Goal: Check status: Check status

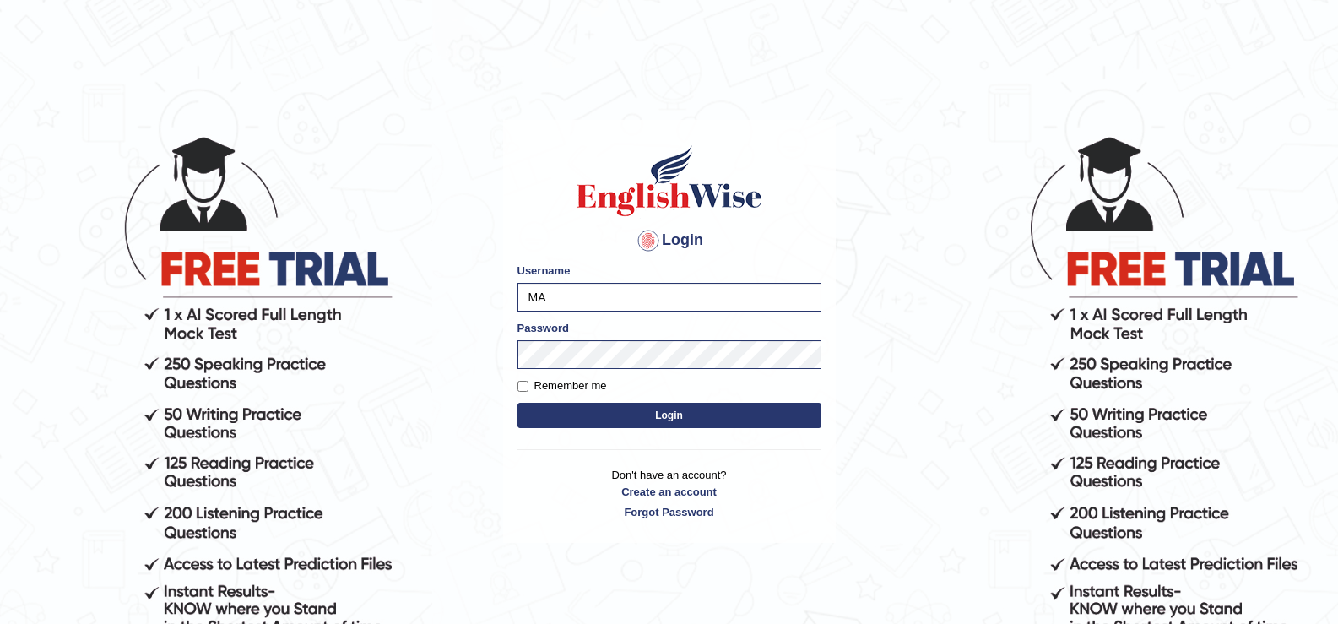
type input "M"
type input "deepika_online"
click at [568, 414] on button "Login" at bounding box center [670, 415] width 304 height 25
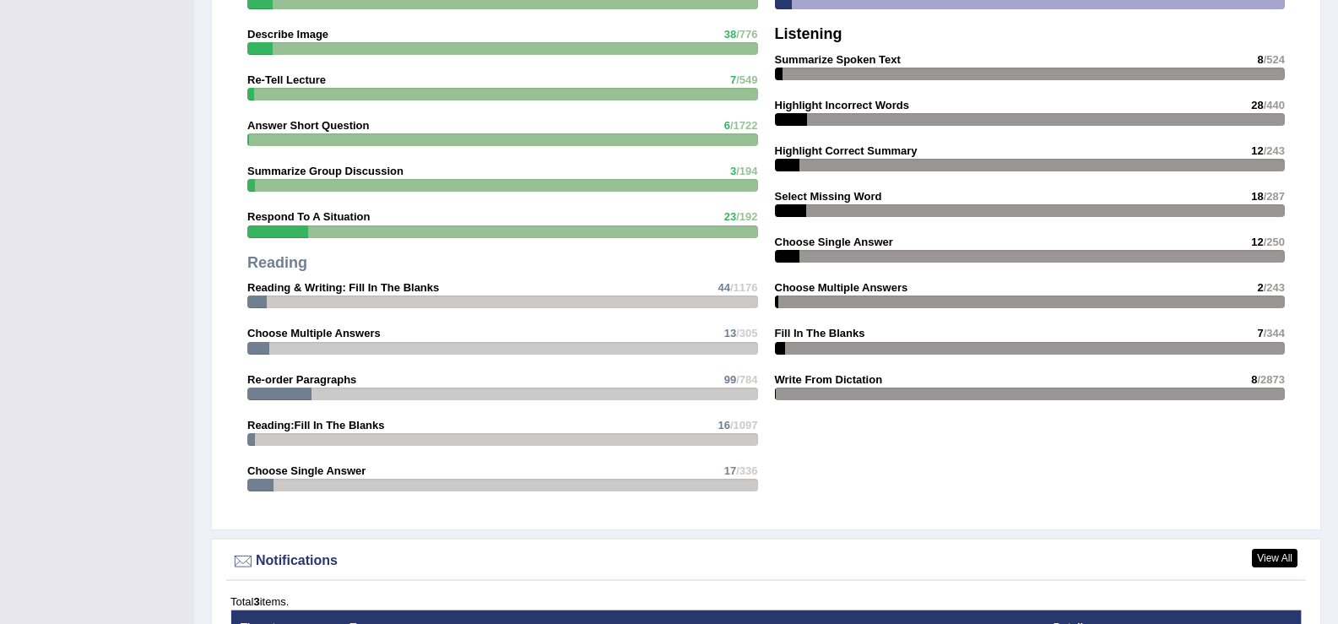
scroll to position [2182, 0]
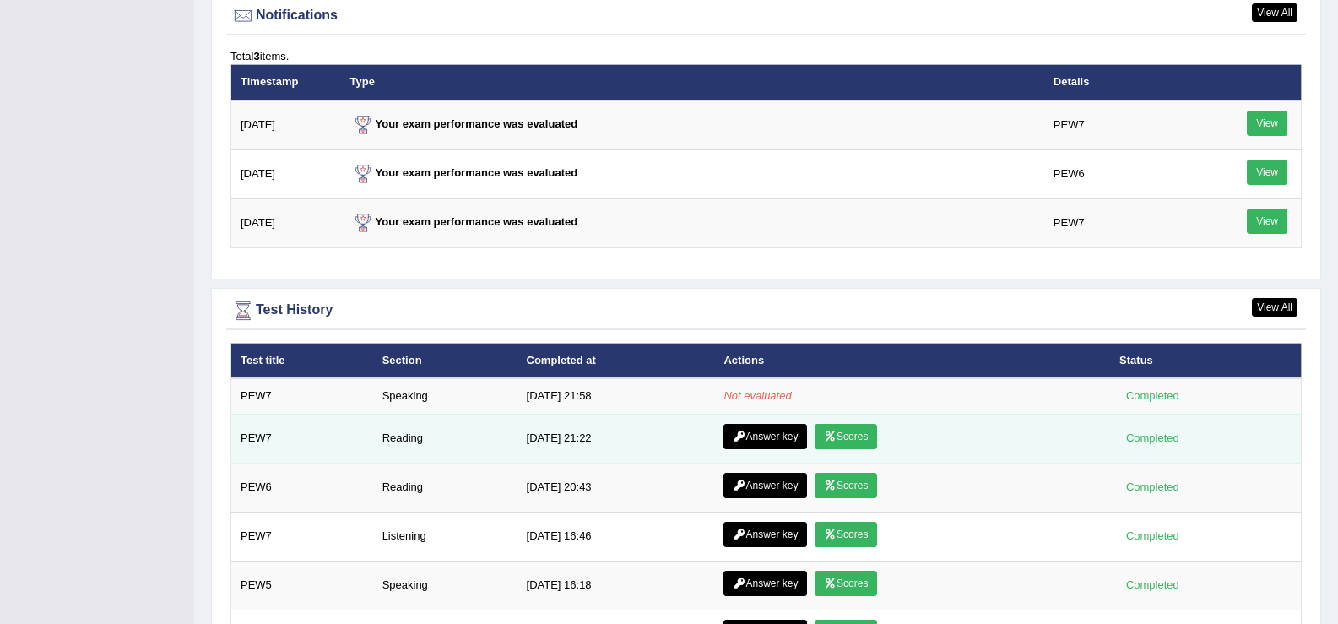
click at [859, 433] on link "Scores" at bounding box center [846, 436] width 62 height 25
click at [849, 435] on link "Scores" at bounding box center [846, 436] width 62 height 25
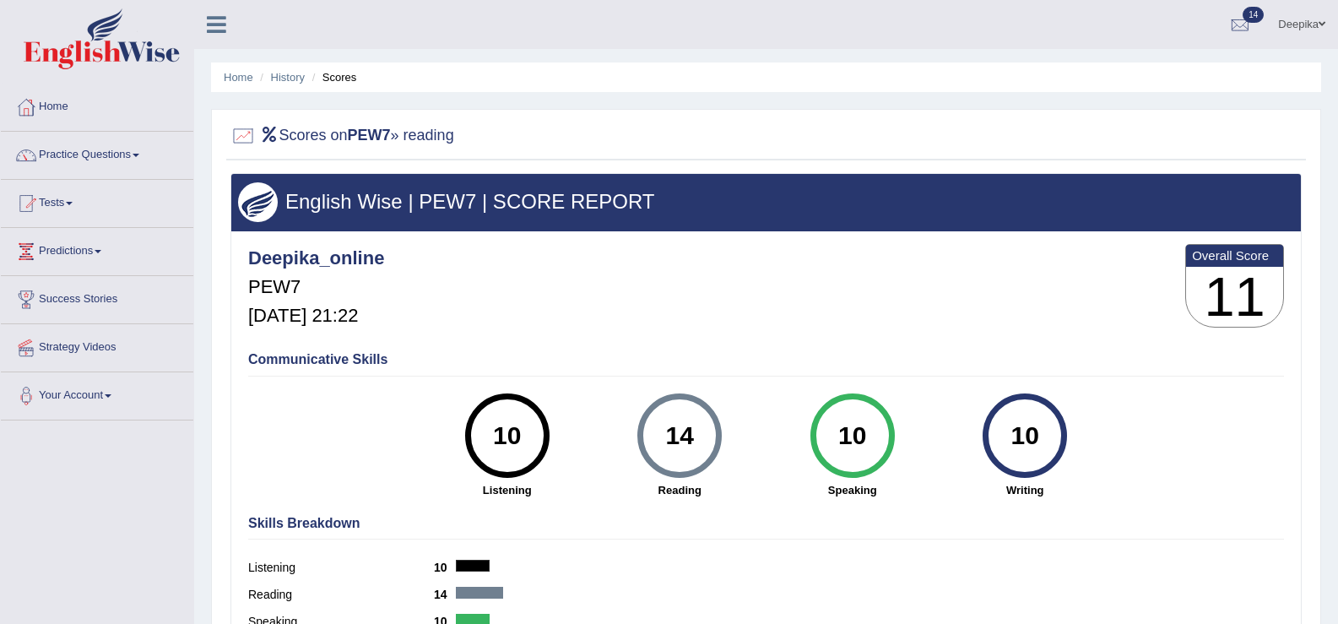
scroll to position [263, 0]
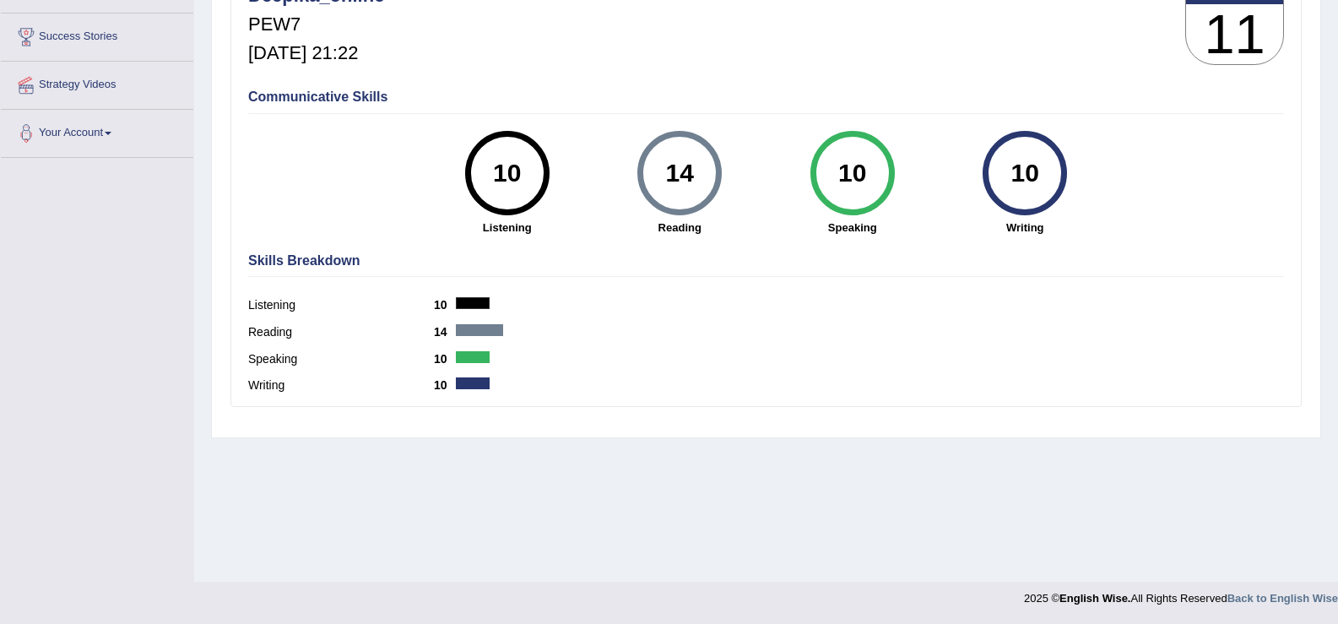
click at [1333, 121] on div "Home History Scores Scores on PEW7 » reading English Wise | PEW7 | SCORE REPORT…" at bounding box center [766, 159] width 1144 height 844
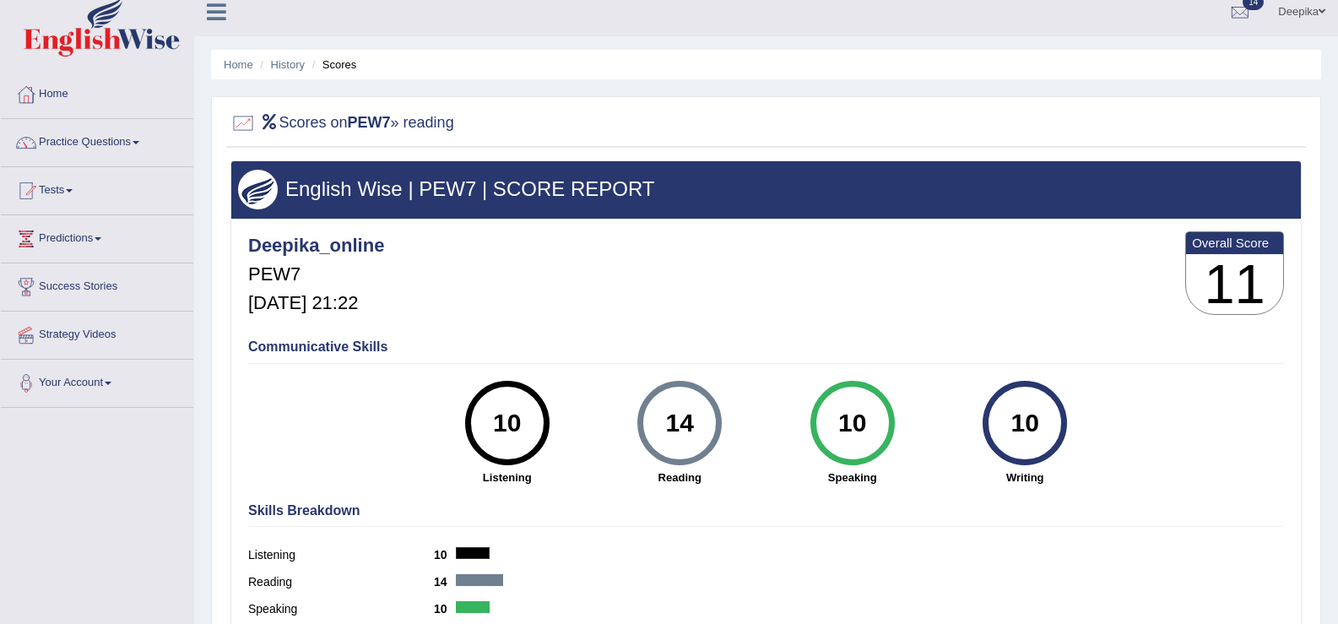
scroll to position [0, 0]
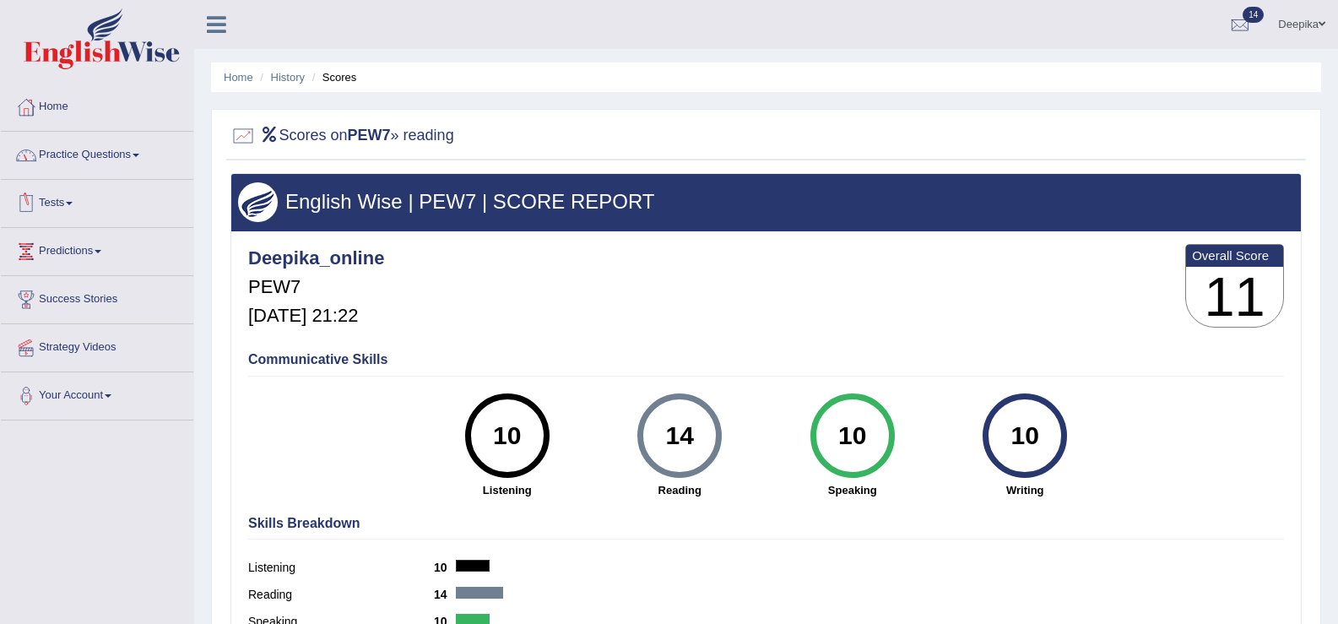
click at [75, 205] on link "Tests" at bounding box center [97, 201] width 192 height 42
click at [75, 205] on link "Tests" at bounding box center [95, 201] width 188 height 42
click at [61, 118] on link "Home" at bounding box center [97, 105] width 192 height 42
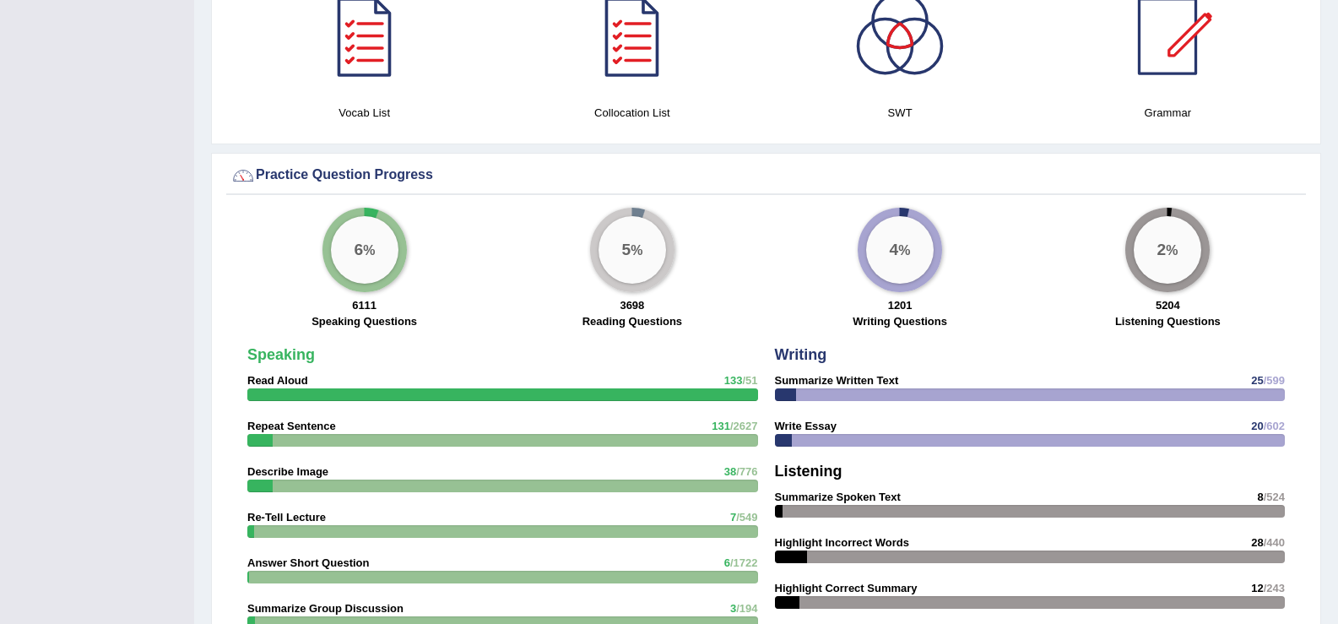
scroll to position [1636, 0]
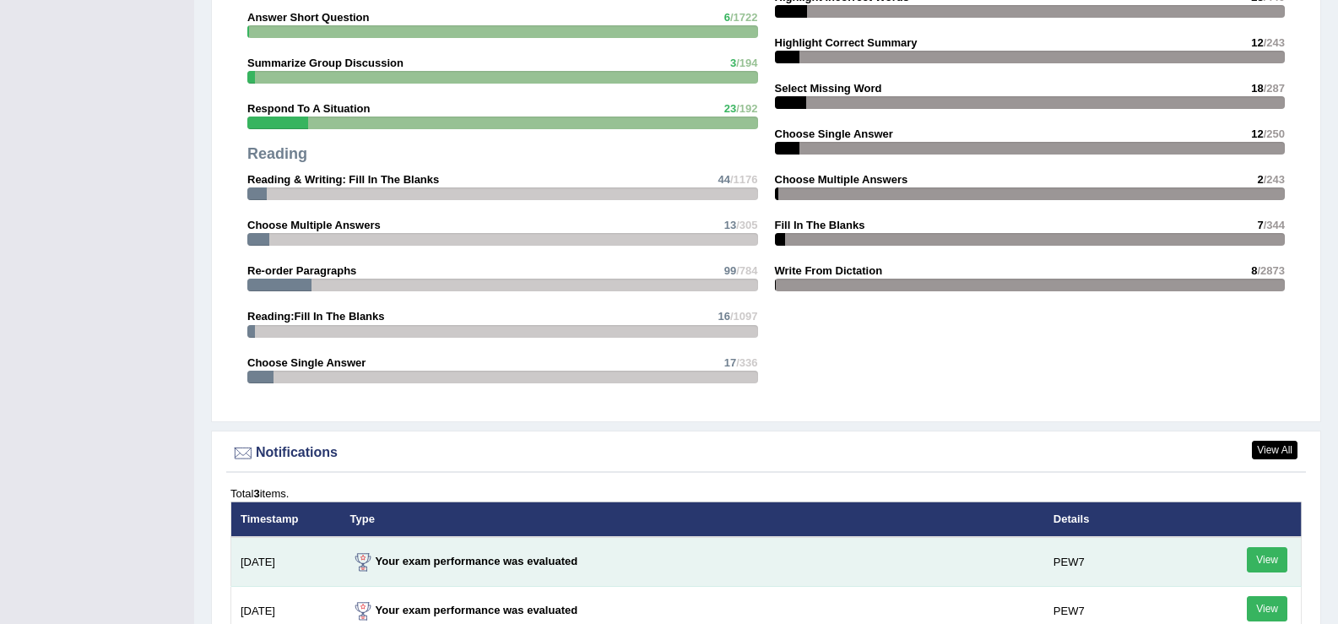
click at [1272, 562] on link "View" at bounding box center [1267, 559] width 41 height 25
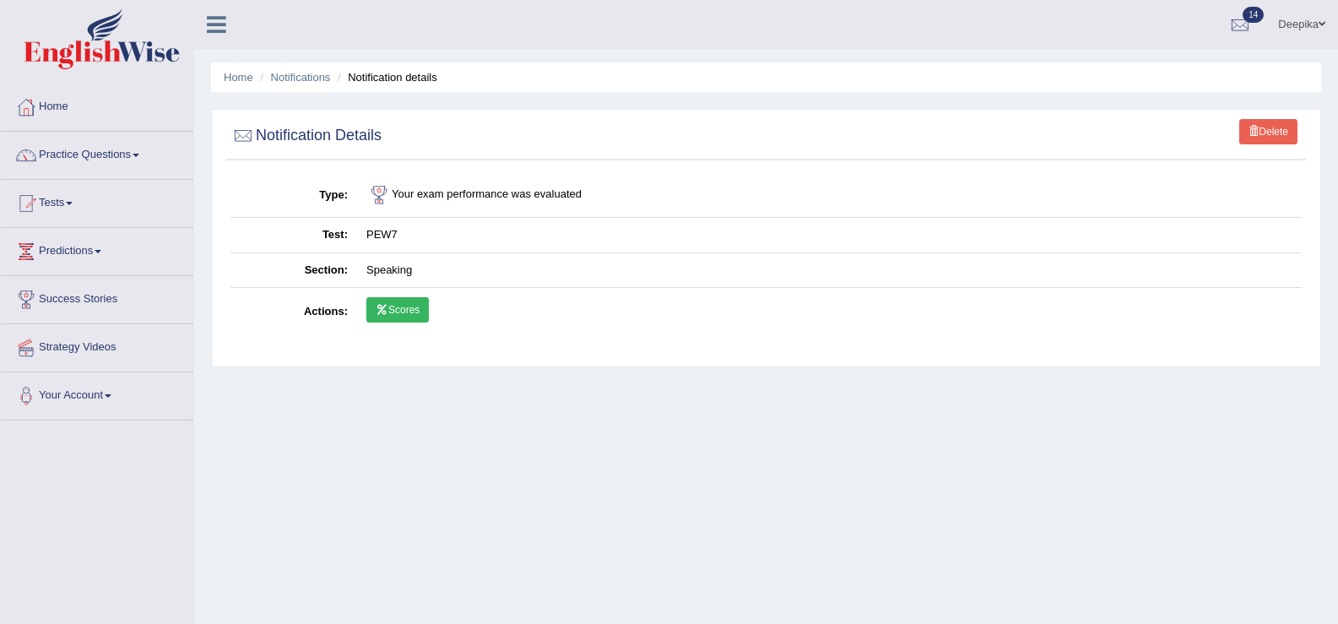
click at [52, 111] on link "Home" at bounding box center [97, 105] width 192 height 42
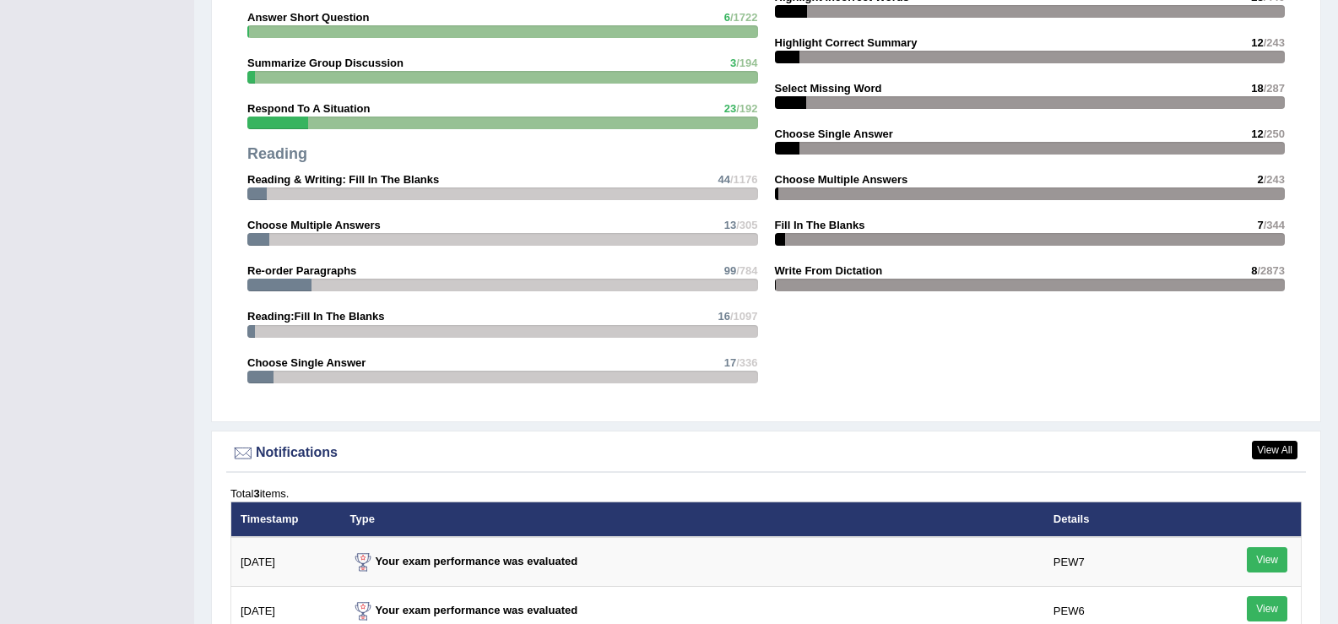
scroll to position [2182, 0]
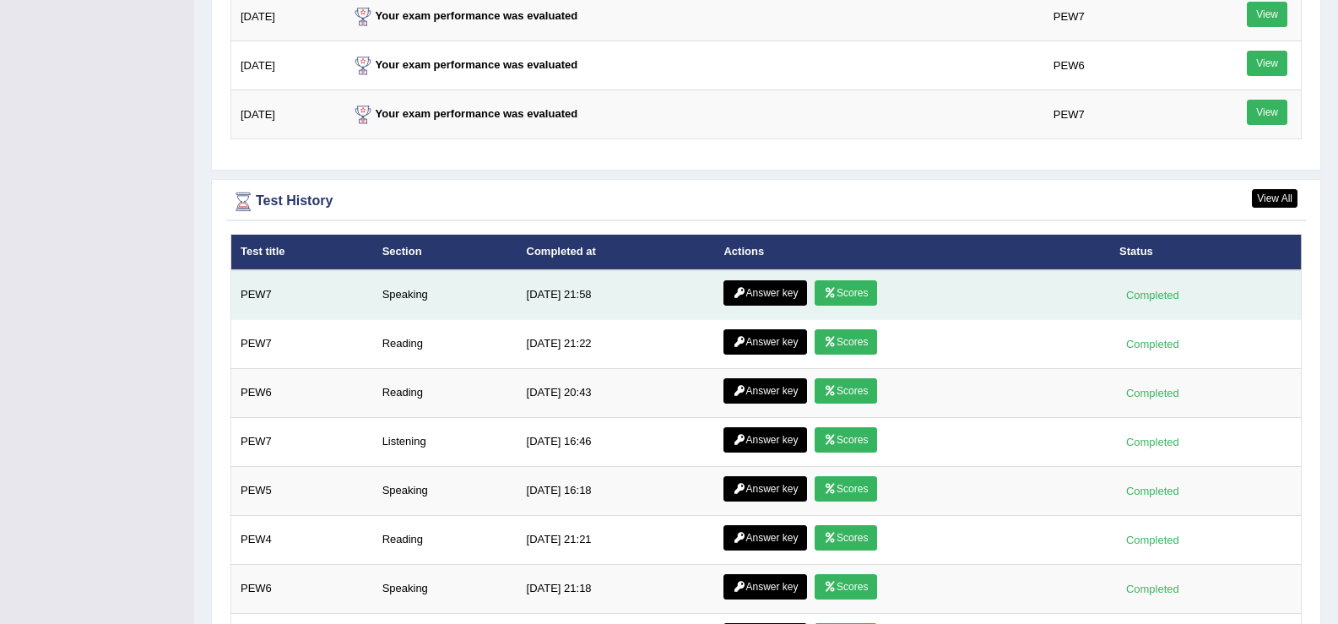
click at [855, 294] on link "Scores" at bounding box center [846, 292] width 62 height 25
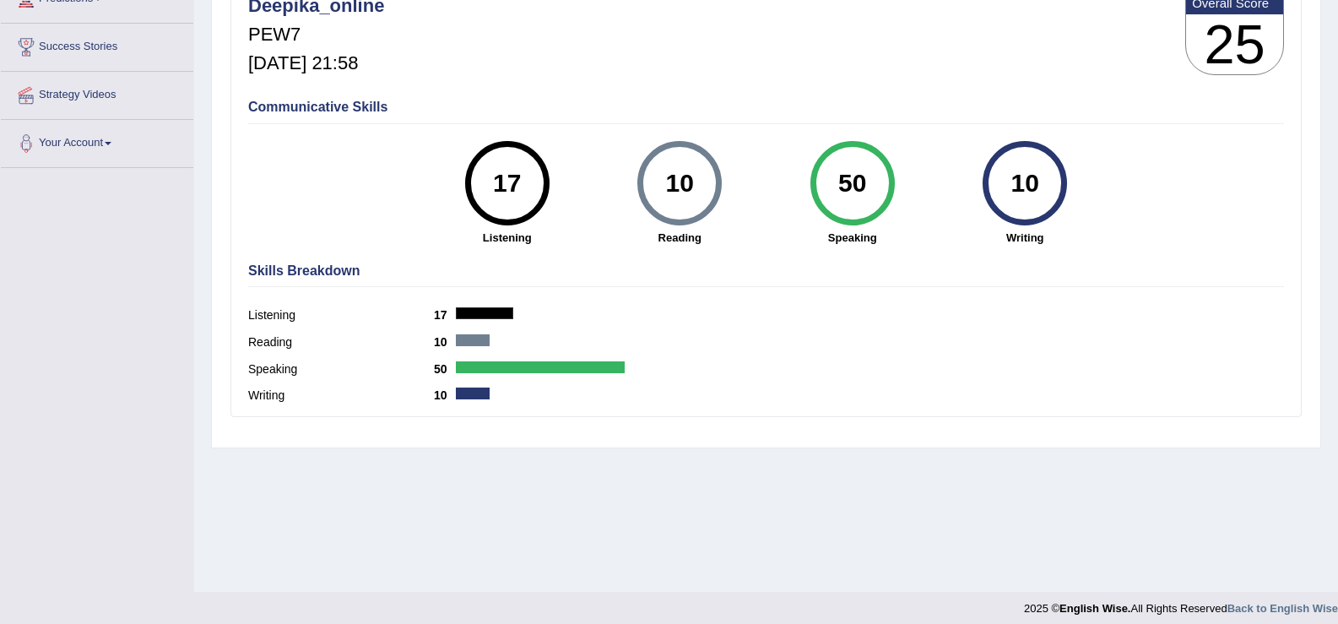
scroll to position [263, 0]
